Goal: Information Seeking & Learning: Learn about a topic

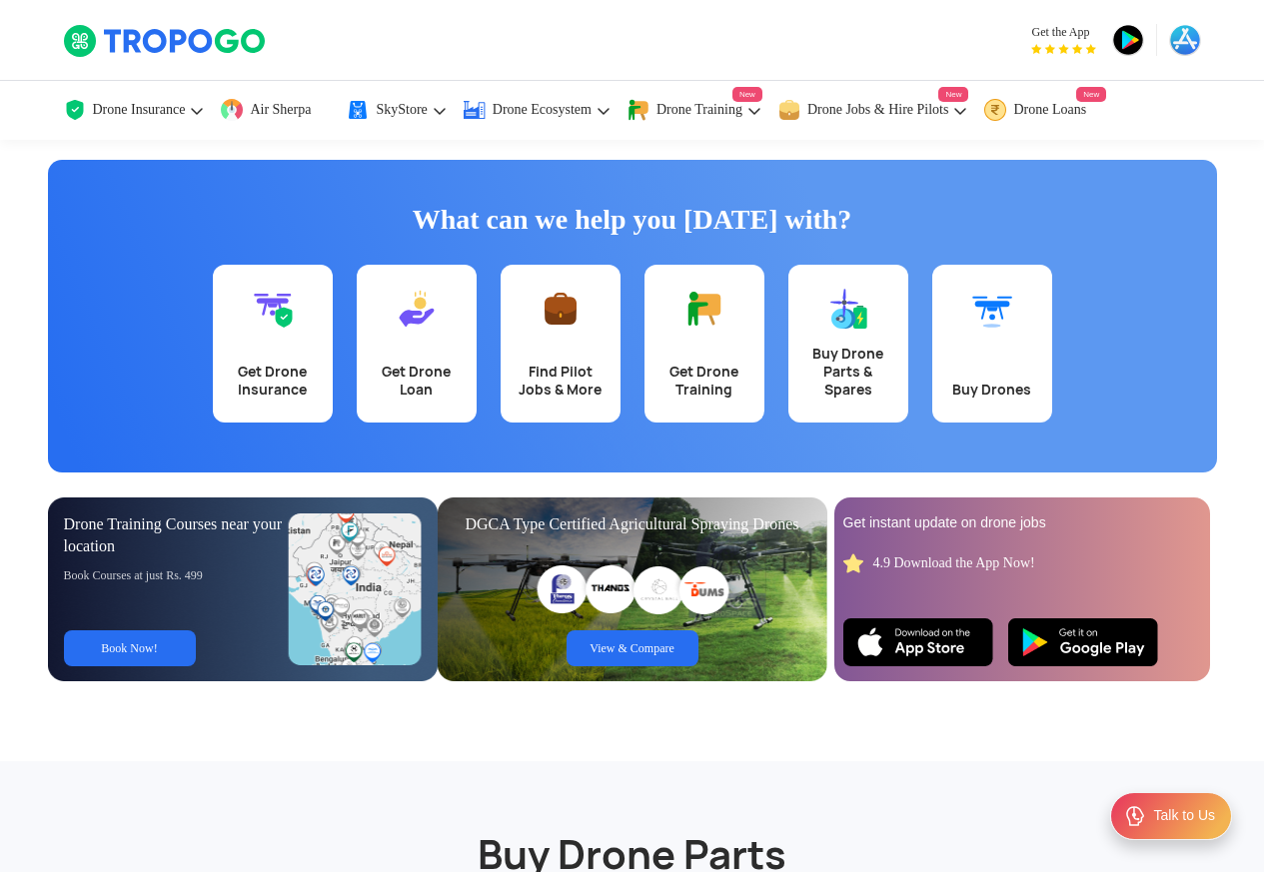
click at [665, 588] on div "DGCA Type Certified Agricultural Spraying Drones View & Compare" at bounding box center [633, 590] width 390 height 184
